Goal: Task Accomplishment & Management: Use online tool/utility

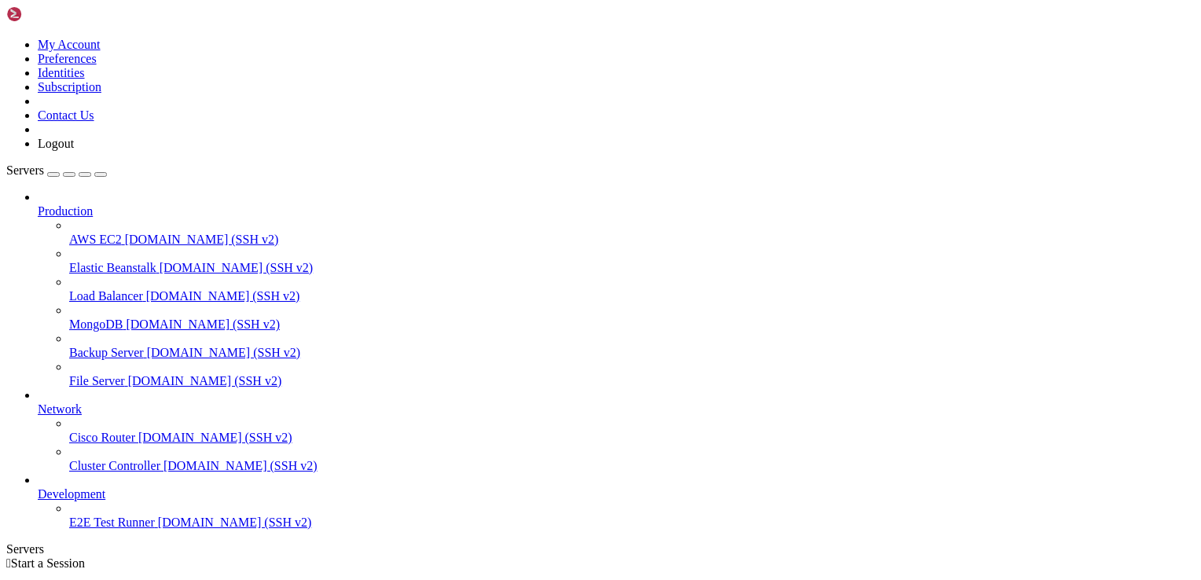
scroll to position [12, 0]
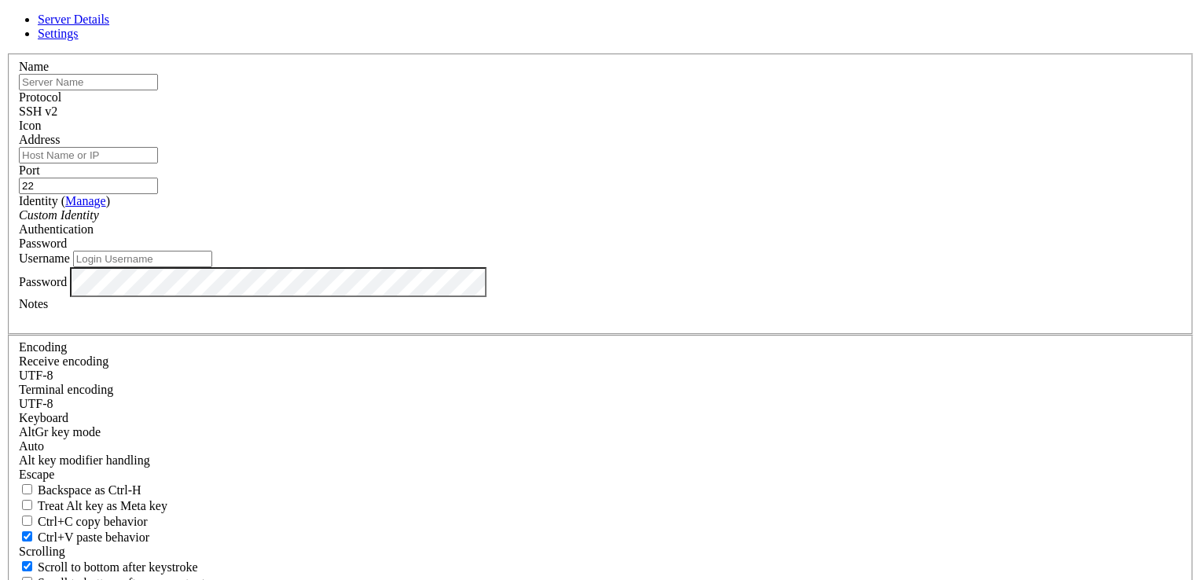
click at [158, 90] on input "text" at bounding box center [88, 82] width 139 height 17
type input "ubuntu"
type input "[TECHNICAL_ID]"
click at [493, 222] on div "Custom Identity" at bounding box center [600, 215] width 1163 height 14
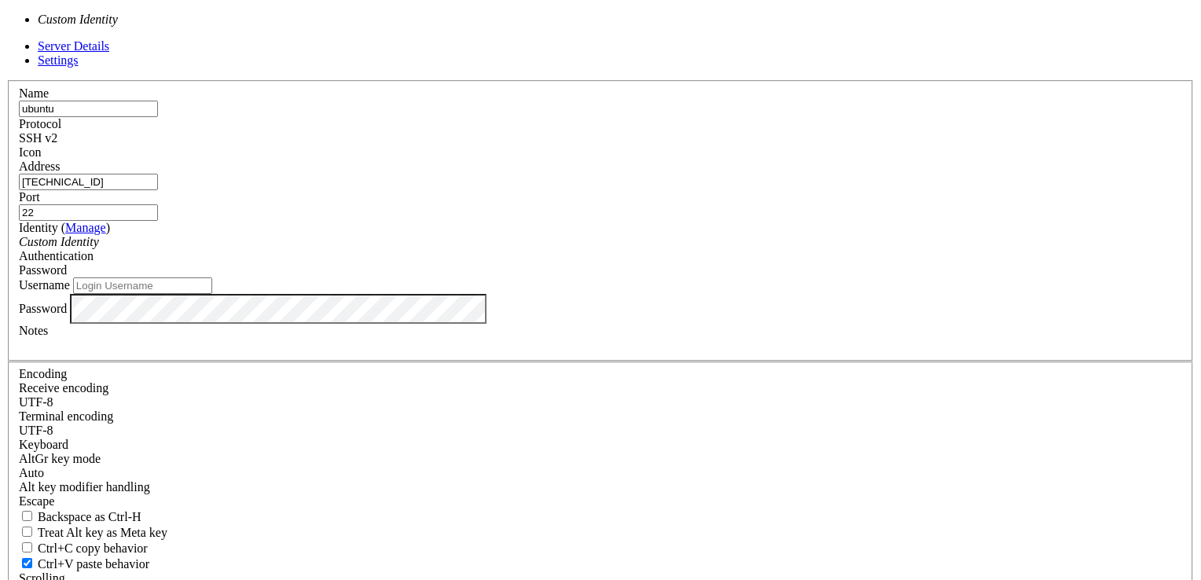
click at [493, 249] on div "Custom Identity" at bounding box center [600, 242] width 1163 height 14
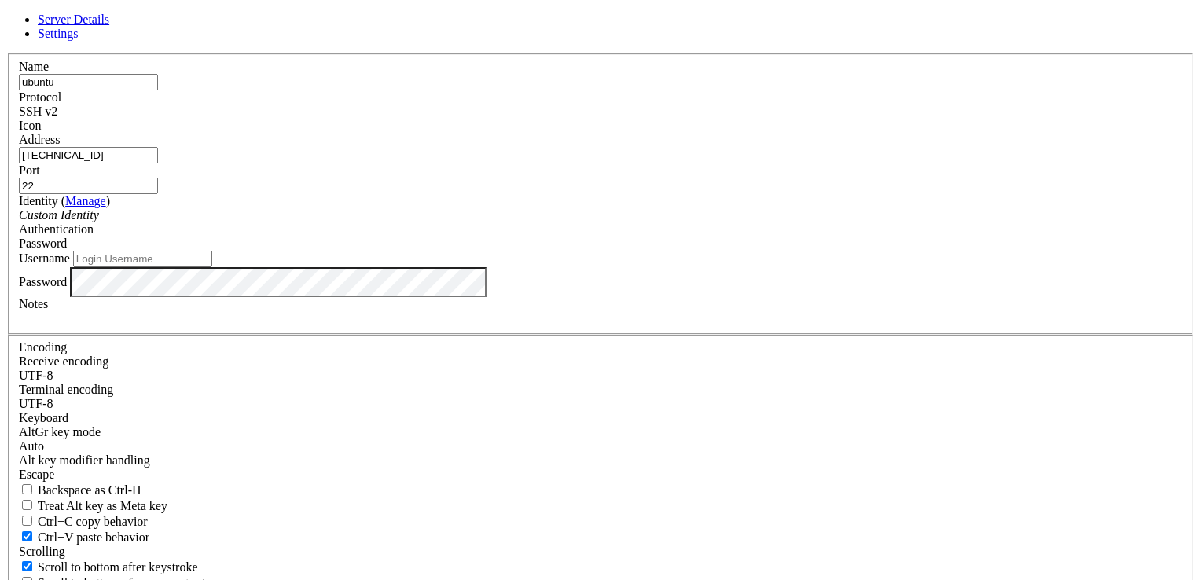
click at [468, 267] on div "Username" at bounding box center [600, 259] width 1163 height 17
click at [212, 267] on input "Username" at bounding box center [142, 259] width 139 height 17
type input "ubuntu"
click at [67, 288] on label "Password" at bounding box center [43, 280] width 48 height 13
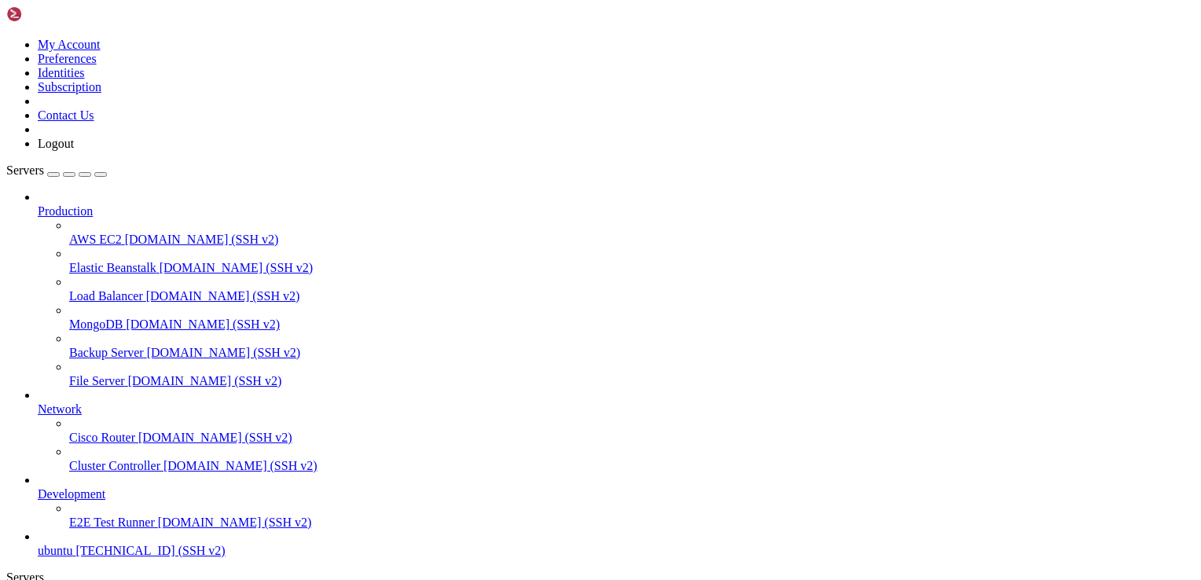
scroll to position [53, 0]
click at [72, 544] on span "ubuntu" at bounding box center [55, 550] width 35 height 13
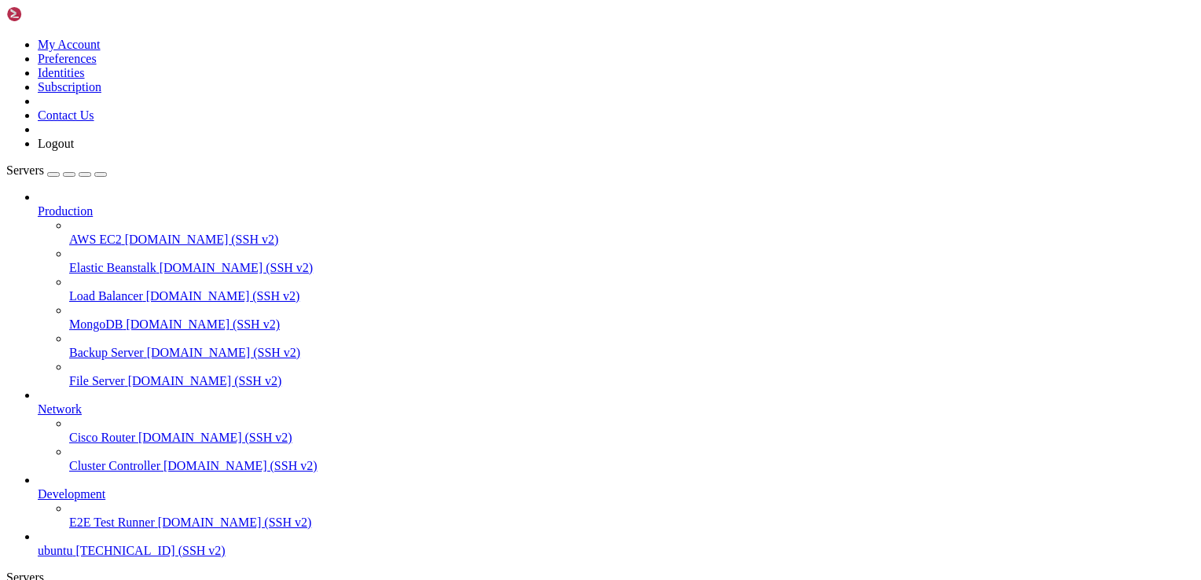
scroll to position [757, 0]
drag, startPoint x: 599, startPoint y: 951, endPoint x: 3, endPoint y: 953, distance: 595.6
drag, startPoint x: 612, startPoint y: 951, endPoint x: 13, endPoint y: 955, distance: 598.7
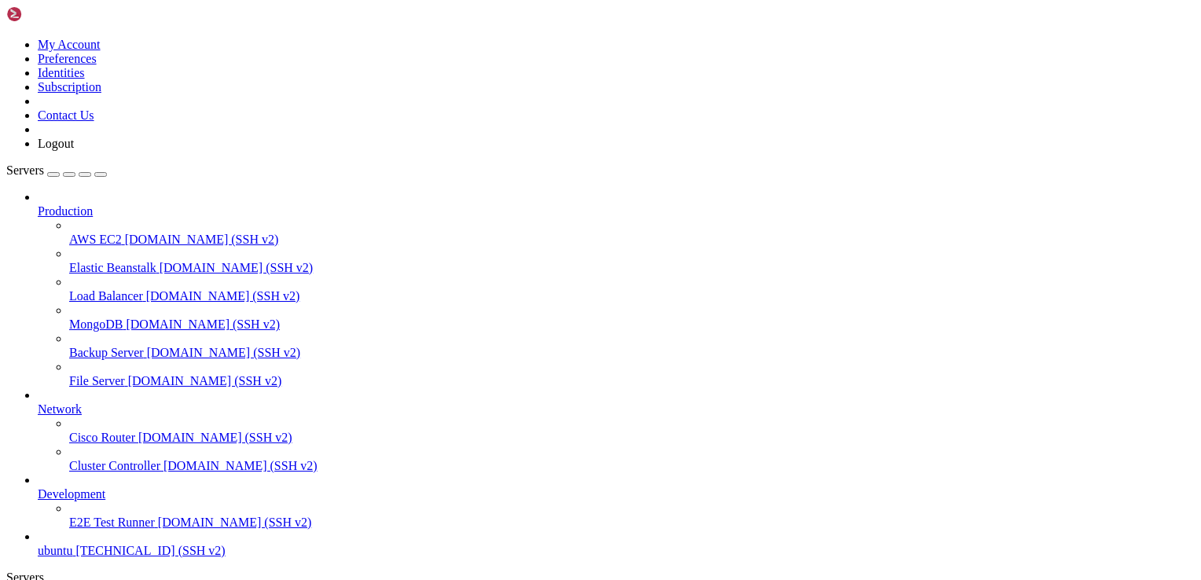
copy x-row "1476856"
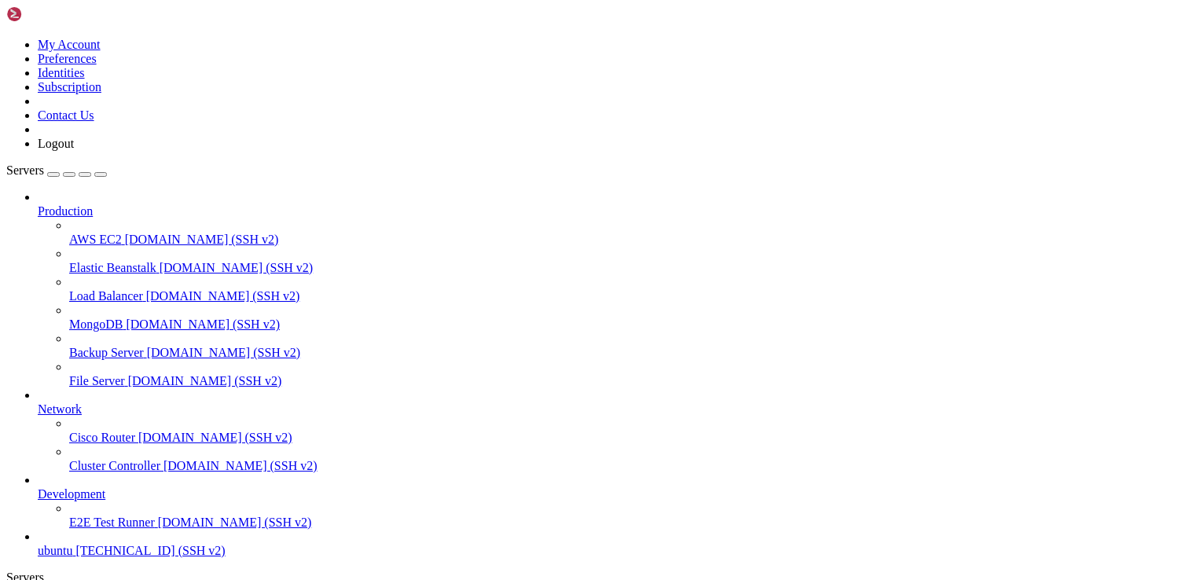
scroll to position [1376, 0]
drag, startPoint x: 585, startPoint y: 1233, endPoint x: 12, endPoint y: 1238, distance: 573.6
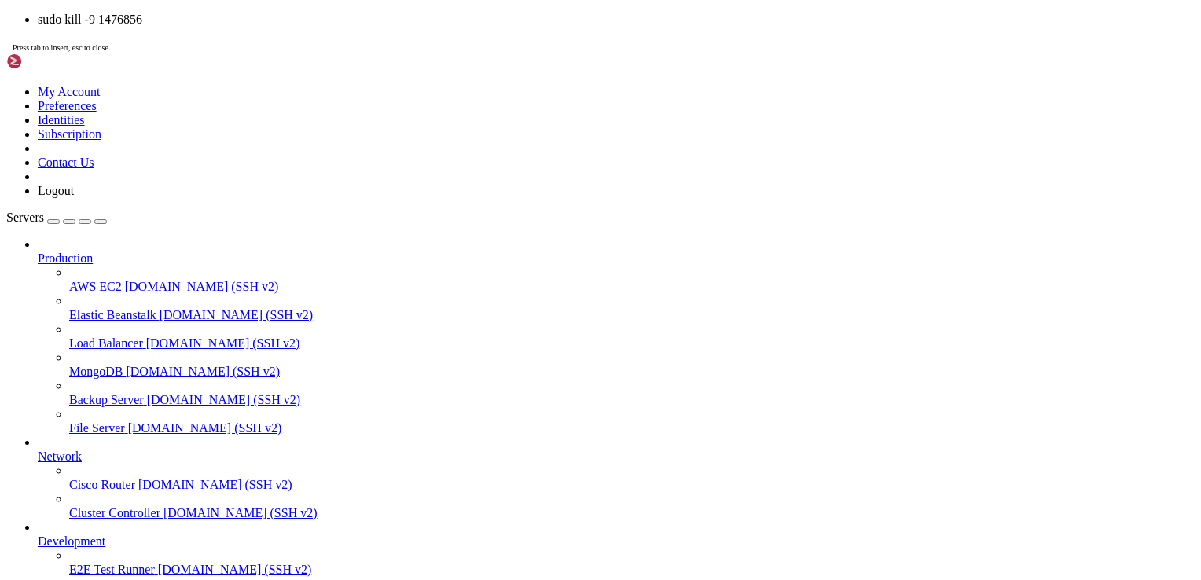
drag, startPoint x: 586, startPoint y: 1287, endPoint x: 200, endPoint y: 1349, distance: 390.7
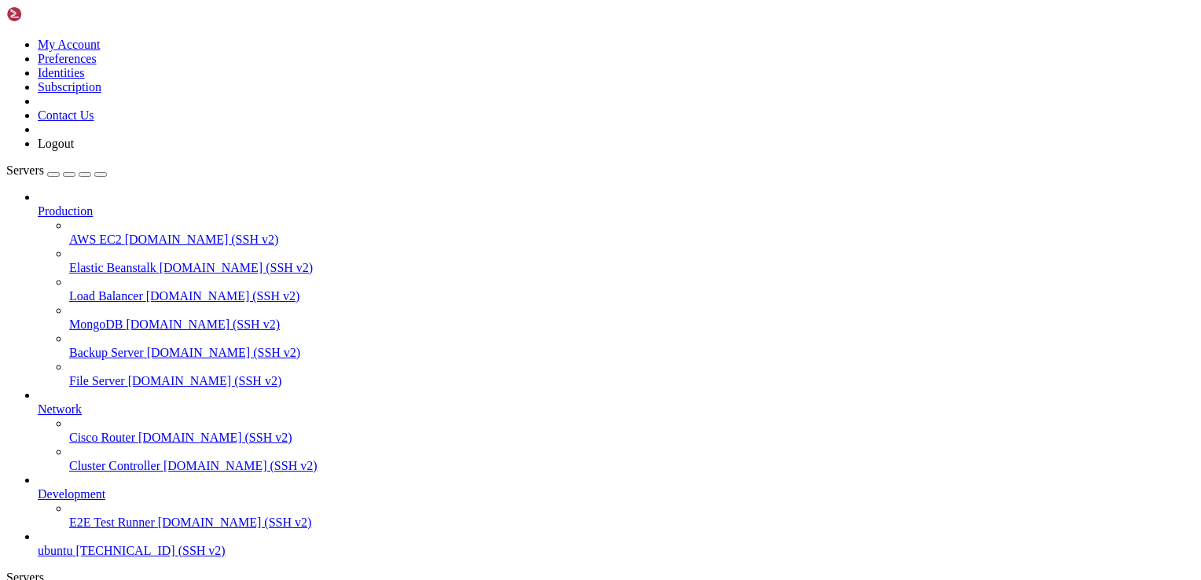
copy x-row "2655062"
drag, startPoint x: 590, startPoint y: 1240, endPoint x: 71, endPoint y: 1234, distance: 519.4
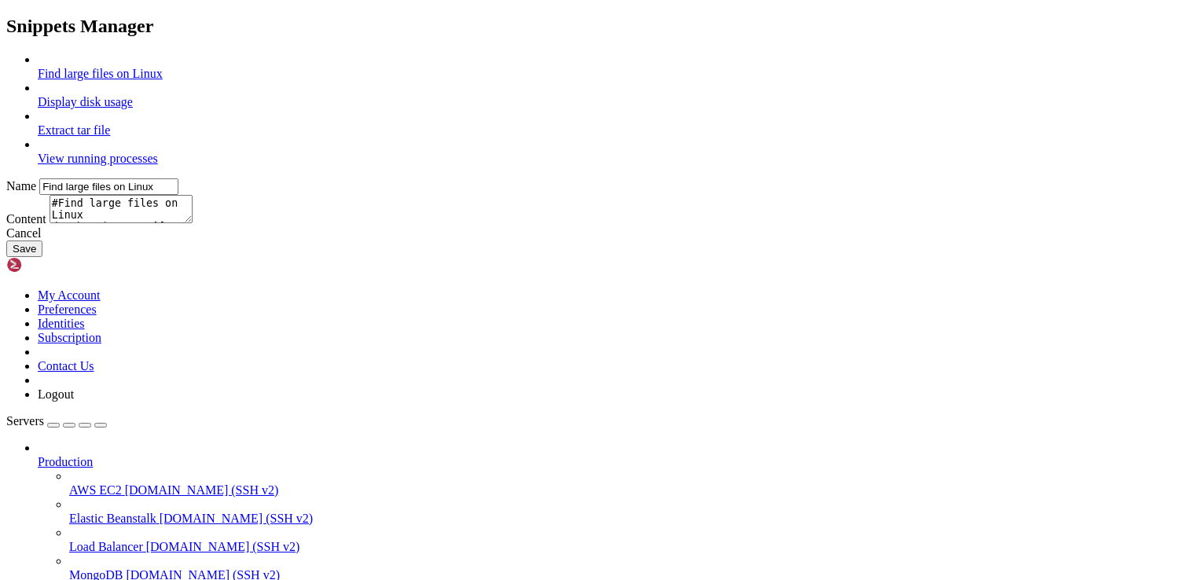
click at [685, 240] on div "Cancel" at bounding box center [600, 233] width 1188 height 14
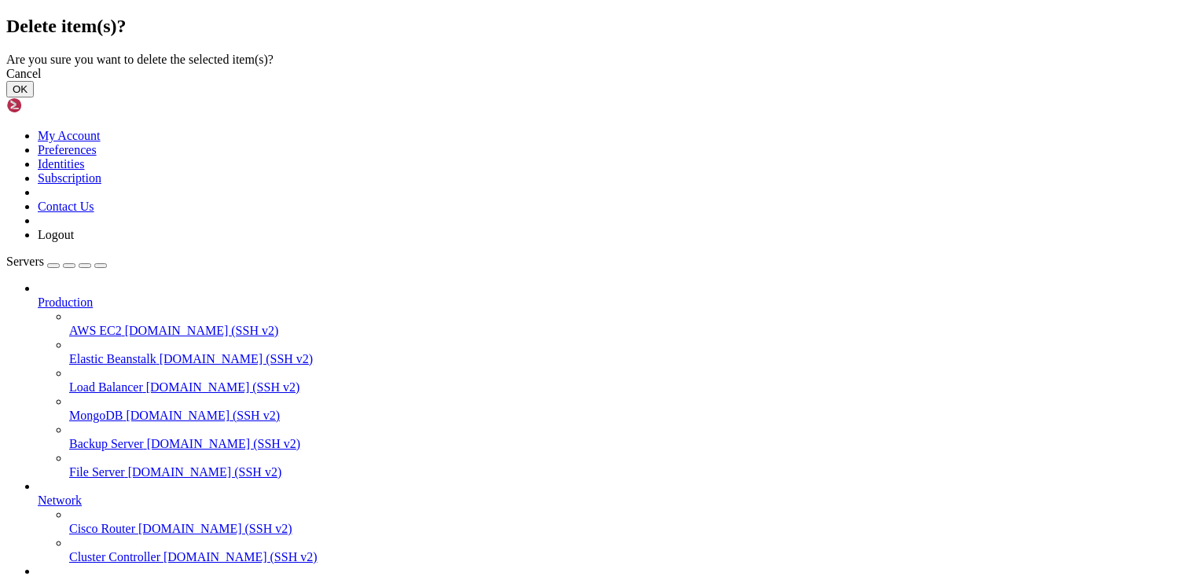
click at [34, 97] on button "OK" at bounding box center [20, 89] width 28 height 17
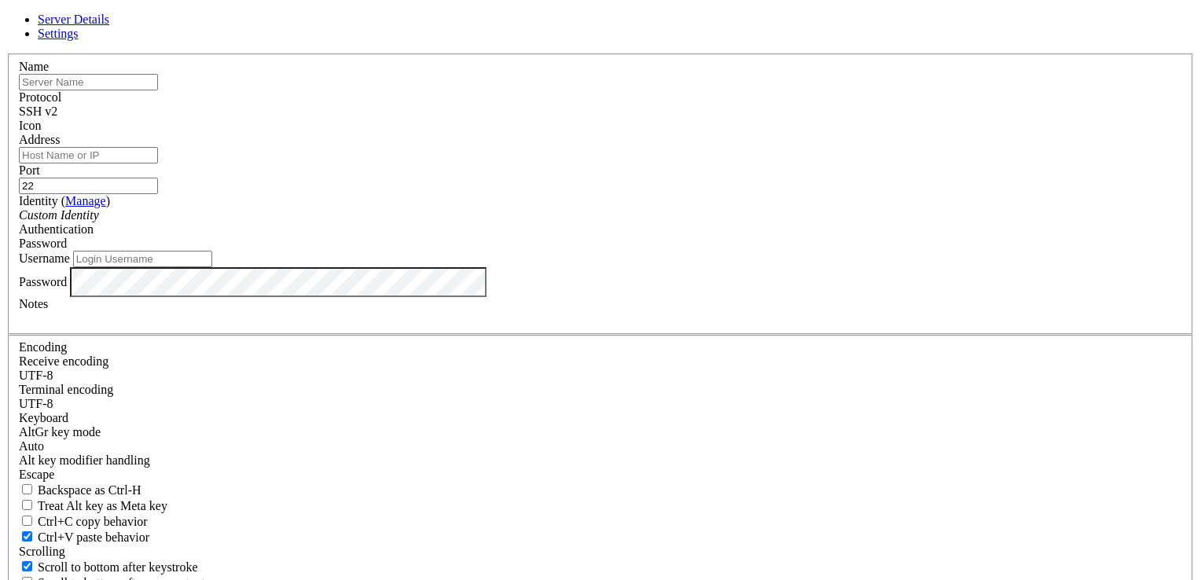
click at [158, 90] on input "text" at bounding box center [88, 82] width 139 height 17
type input "ubuntu"
type input "[TECHNICAL_ID]"
click at [212, 267] on input "Username" at bounding box center [142, 259] width 139 height 17
type input "ubuntu"
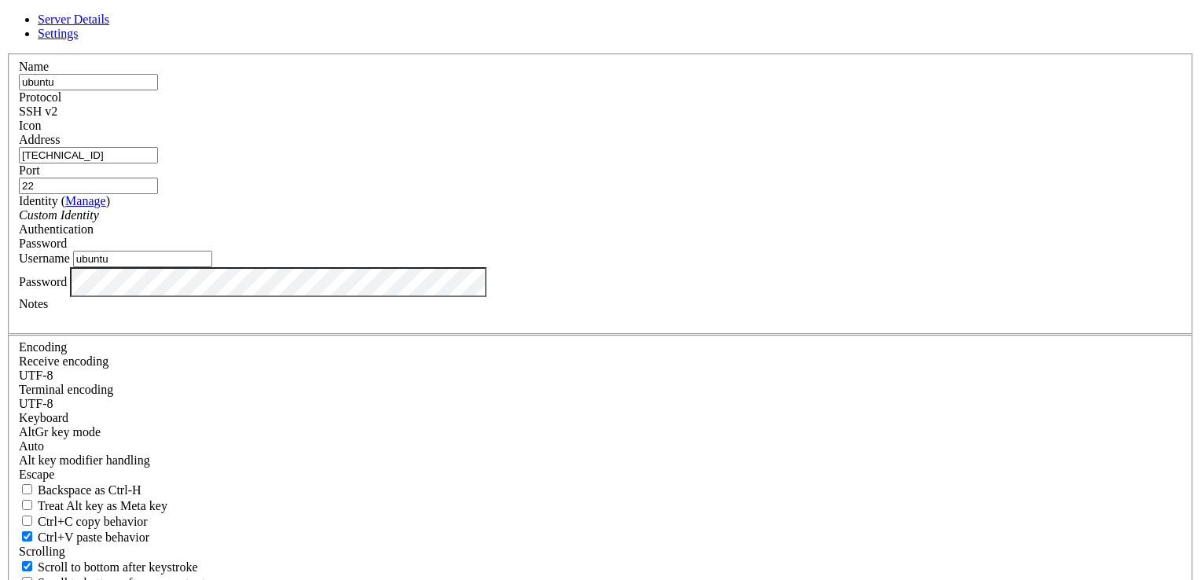
click at [500, 267] on div "Username ubuntu" at bounding box center [600, 259] width 1163 height 17
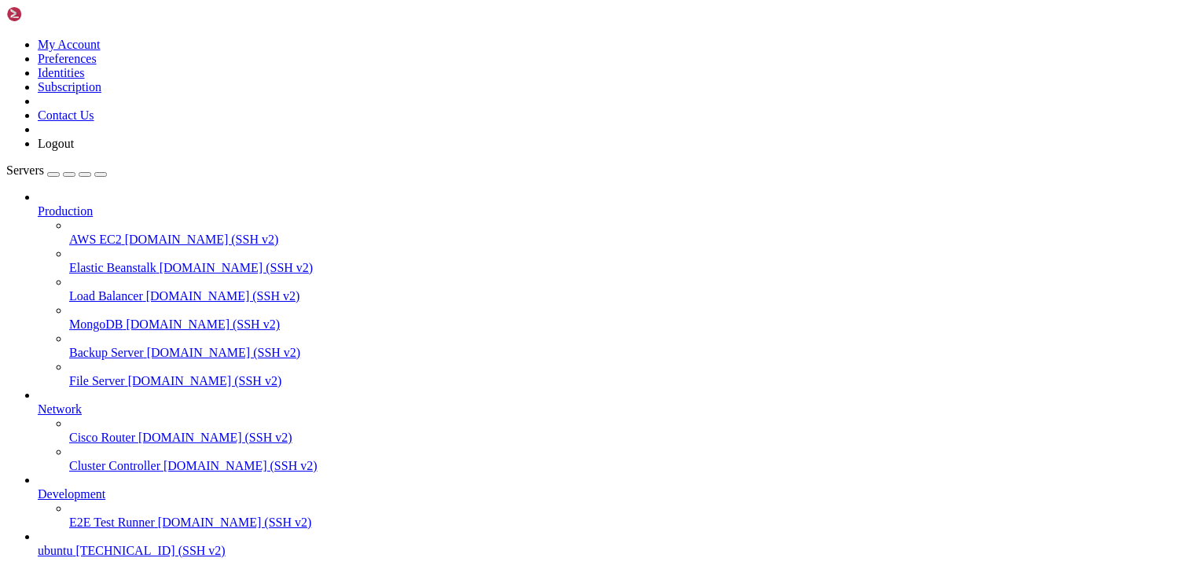
scroll to position [53, 0]
click at [72, 544] on span "ubuntu" at bounding box center [55, 550] width 35 height 13
